Goal: Ask a question

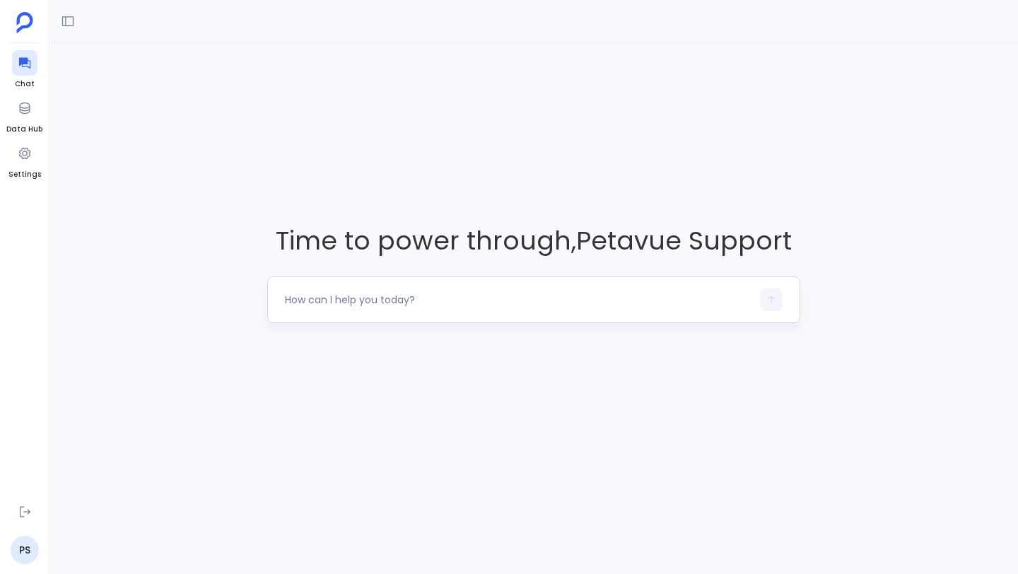
click at [321, 300] on textarea at bounding box center [518, 300] width 466 height 14
type textarea "do I have product usage data to run usage insights and analysis?"
click at [773, 296] on icon "button" at bounding box center [771, 300] width 10 height 10
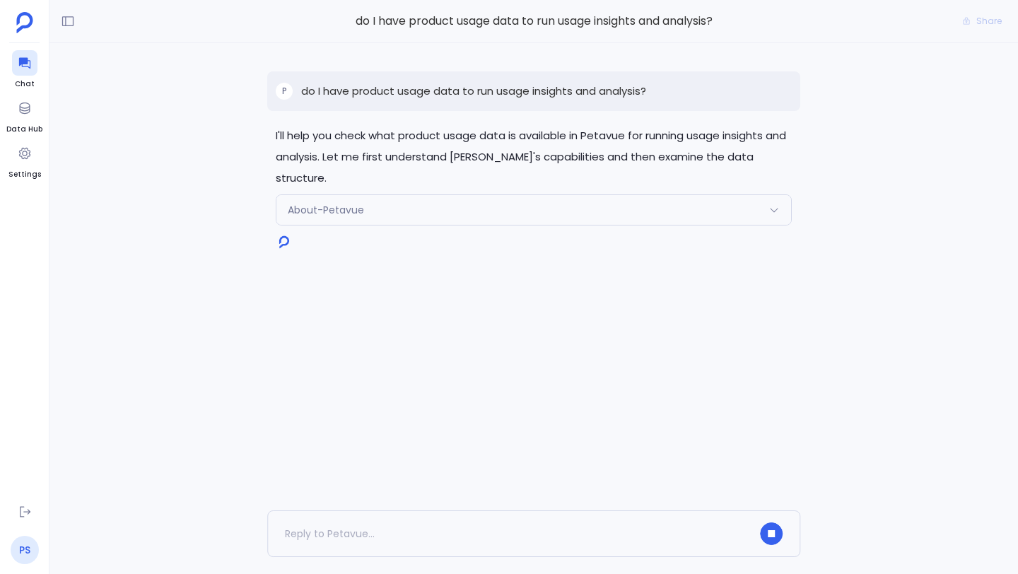
click at [23, 543] on link "PS" at bounding box center [25, 550] width 28 height 28
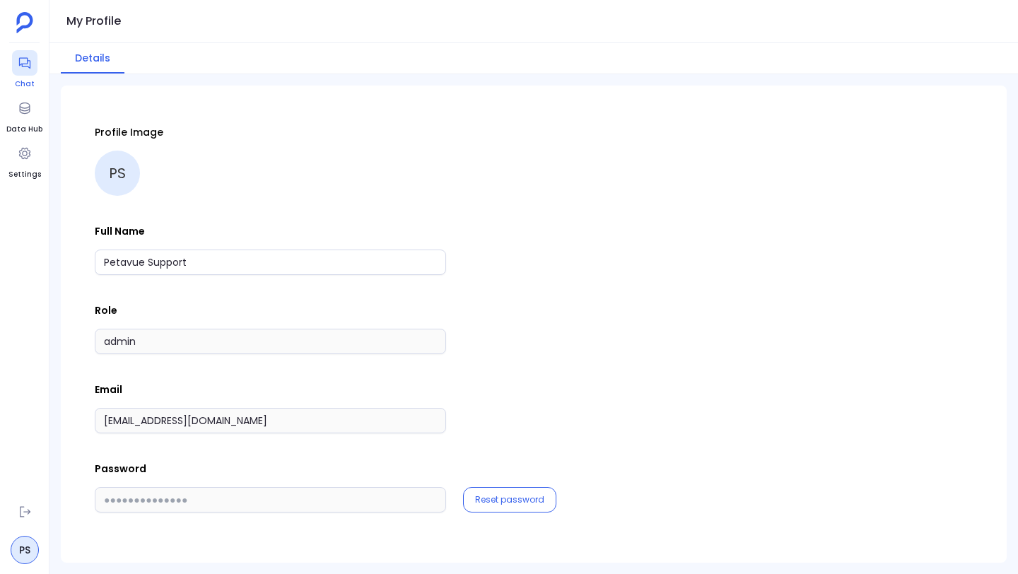
click at [23, 67] on icon at bounding box center [25, 63] width 14 height 14
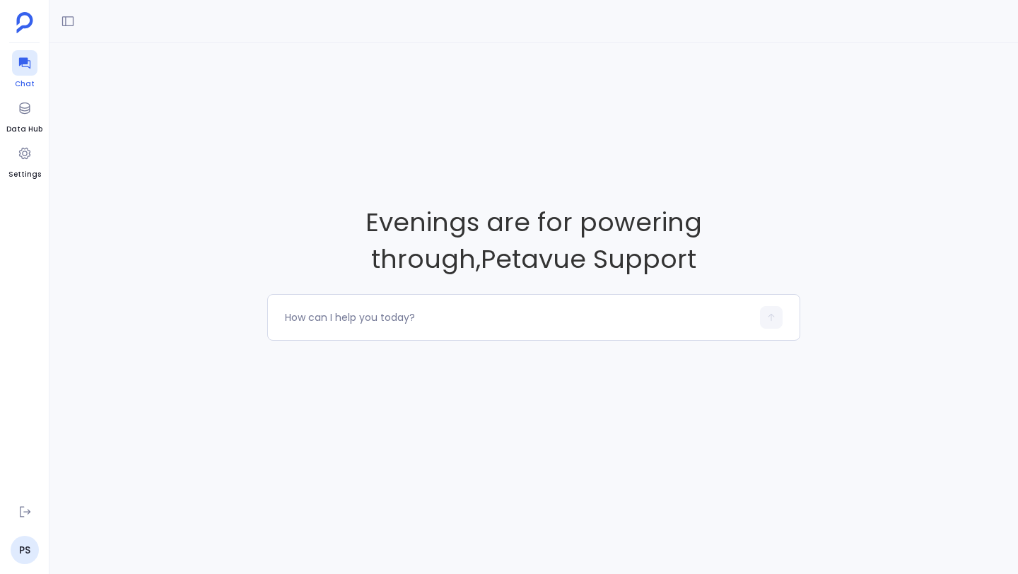
click at [28, 71] on div at bounding box center [24, 62] width 25 height 25
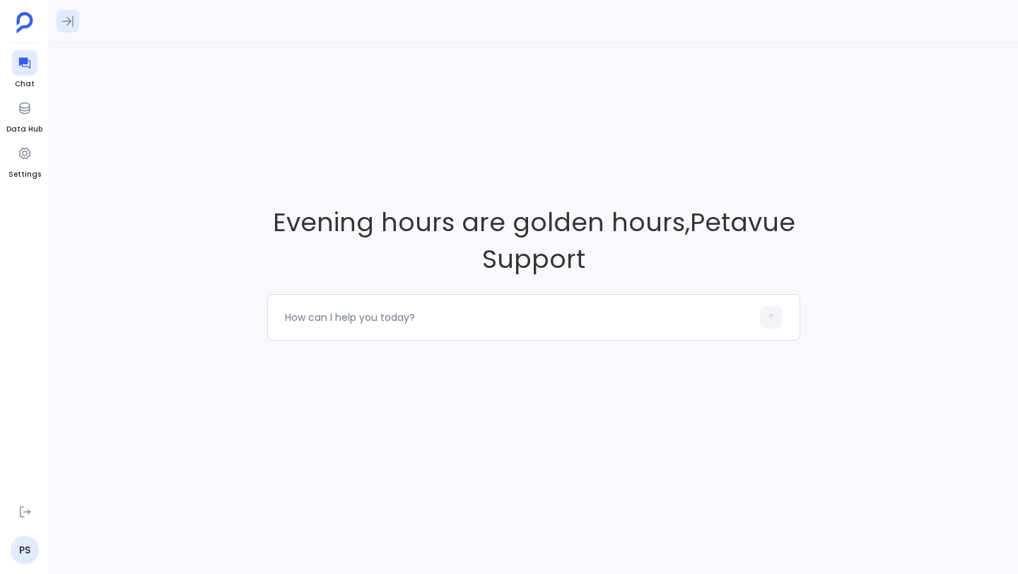
click at [75, 18] on button at bounding box center [68, 21] width 23 height 23
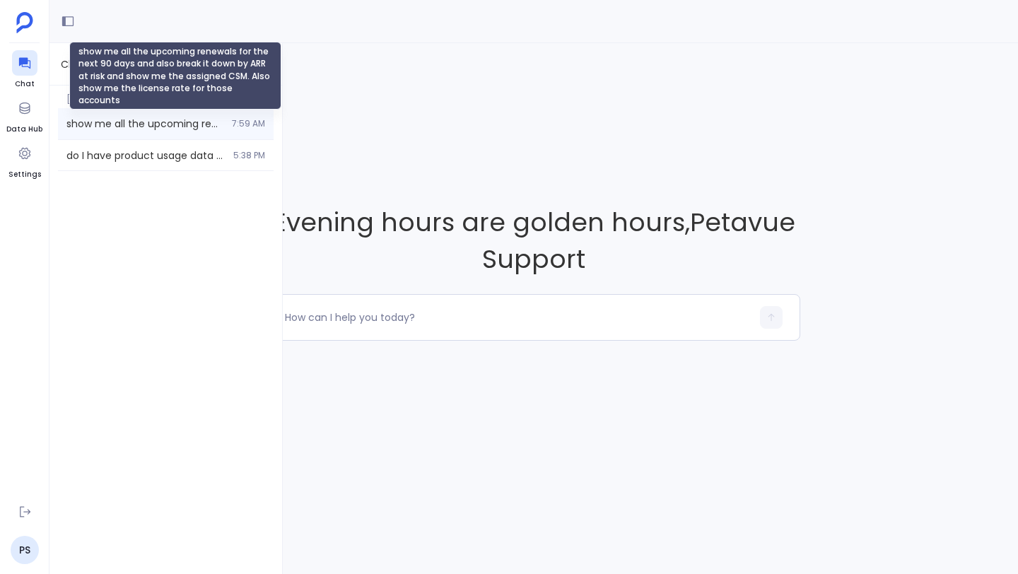
click at [107, 118] on span "show me all the upcoming renewals for the next 90 days and also break it down b…" at bounding box center [144, 124] width 157 height 14
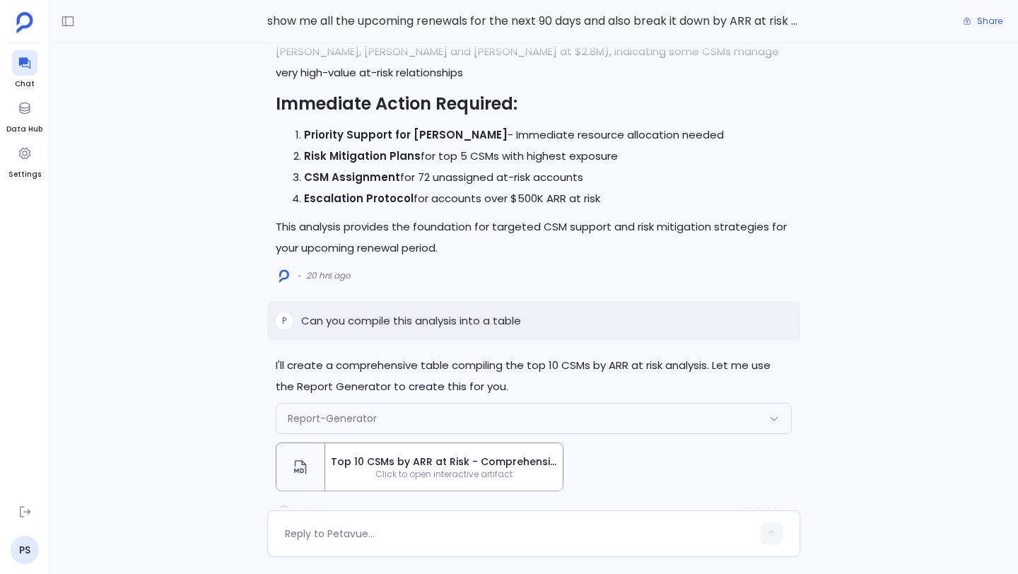
scroll to position [-116, 0]
